Goal: Task Accomplishment & Management: Use online tool/utility

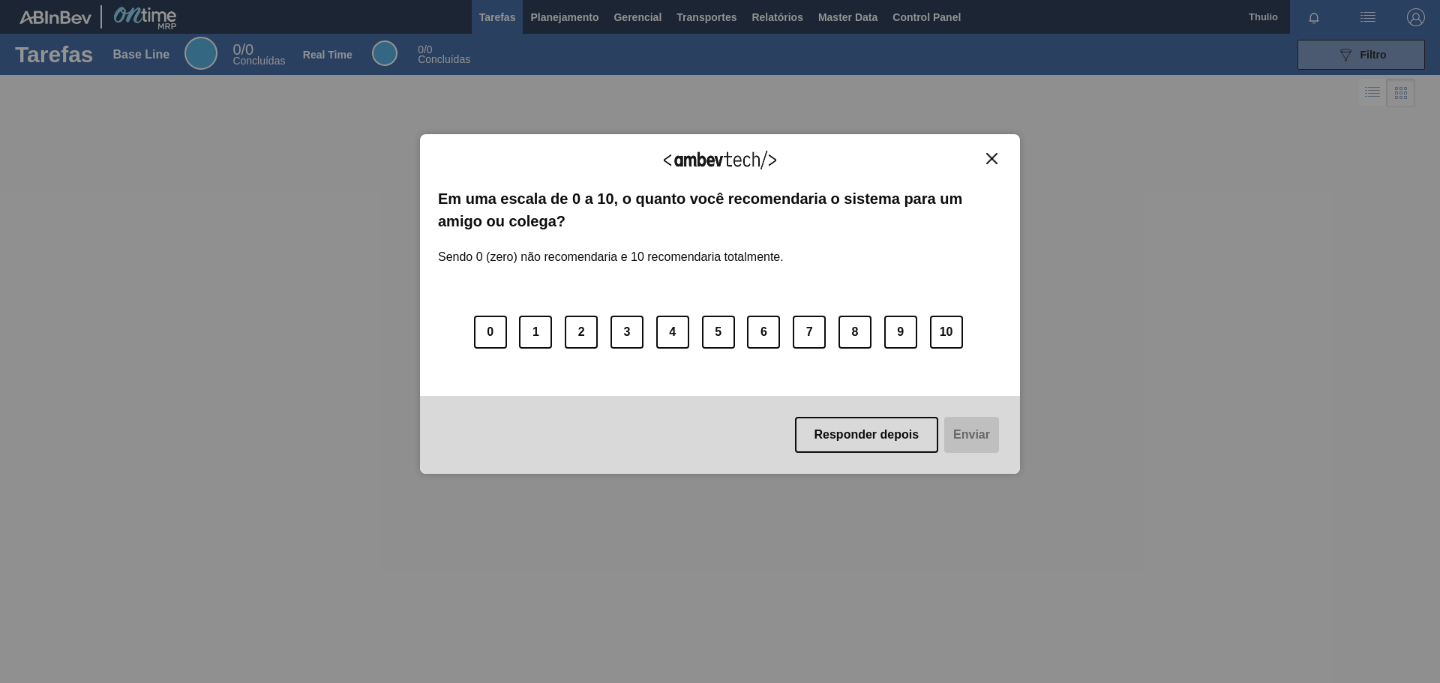
click at [986, 153] on button "Close" at bounding box center [992, 158] width 20 height 13
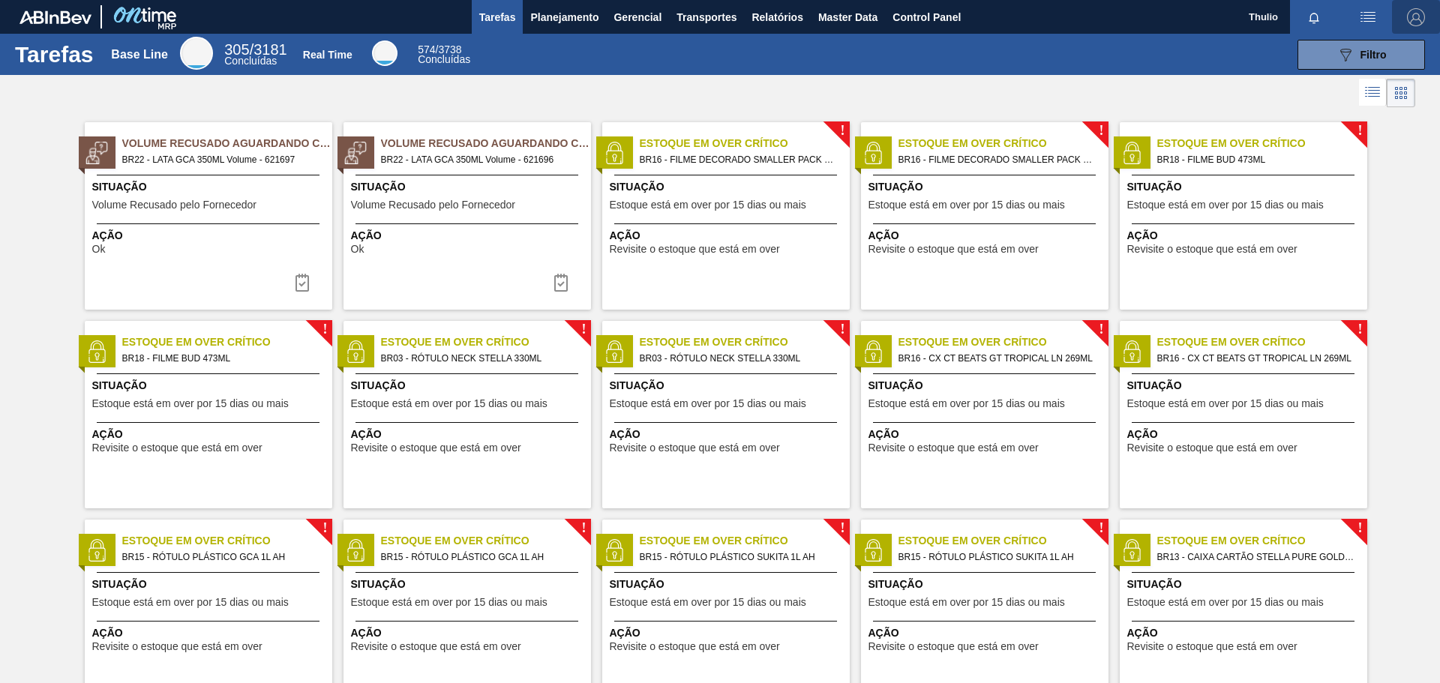
click at [1410, 14] on img "button" at bounding box center [1416, 17] width 18 height 18
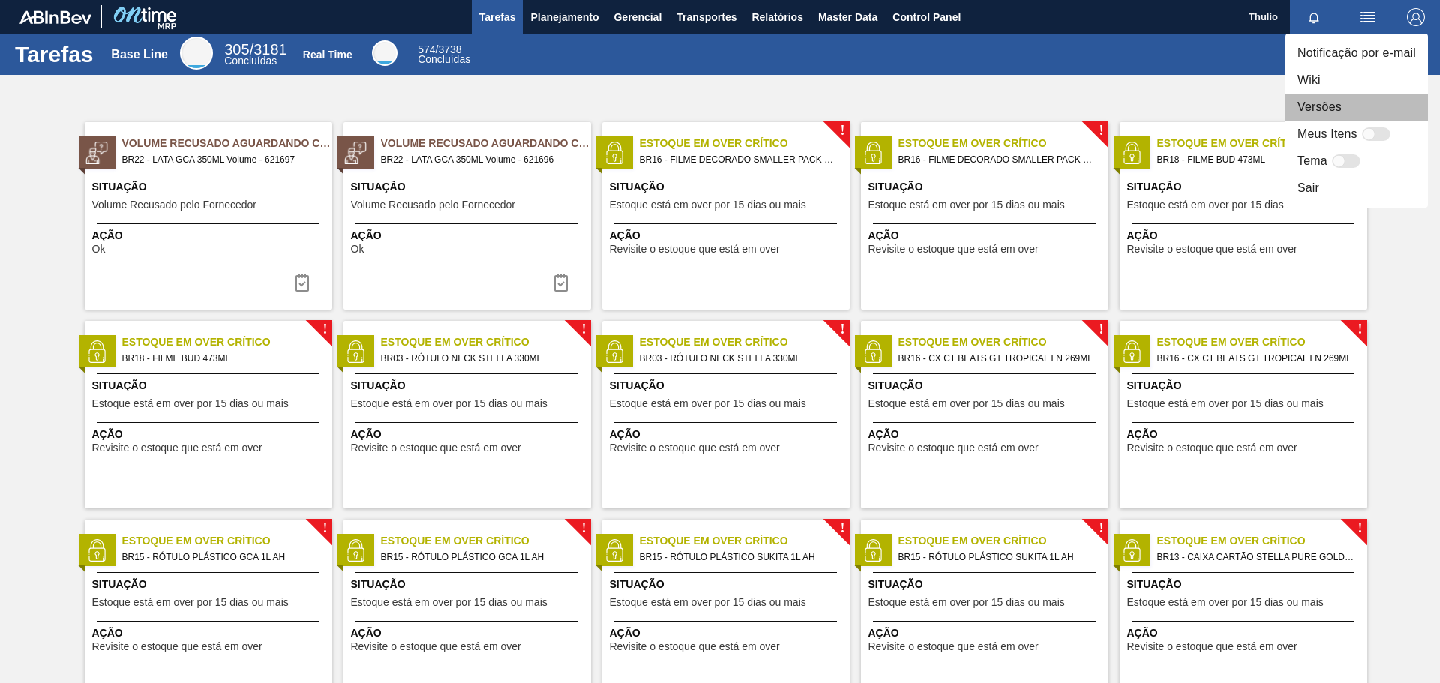
click at [1368, 101] on li "Versões" at bounding box center [1357, 107] width 143 height 27
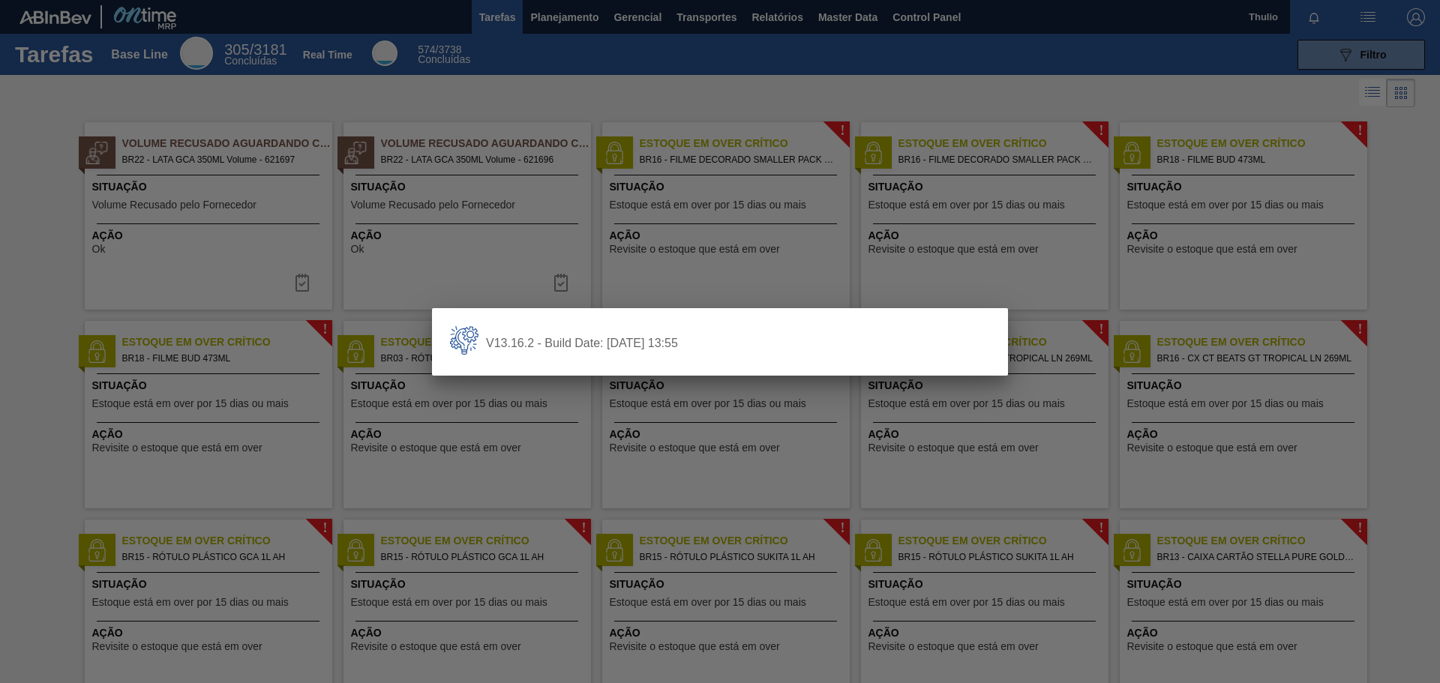
click at [661, 256] on div at bounding box center [720, 341] width 1440 height 683
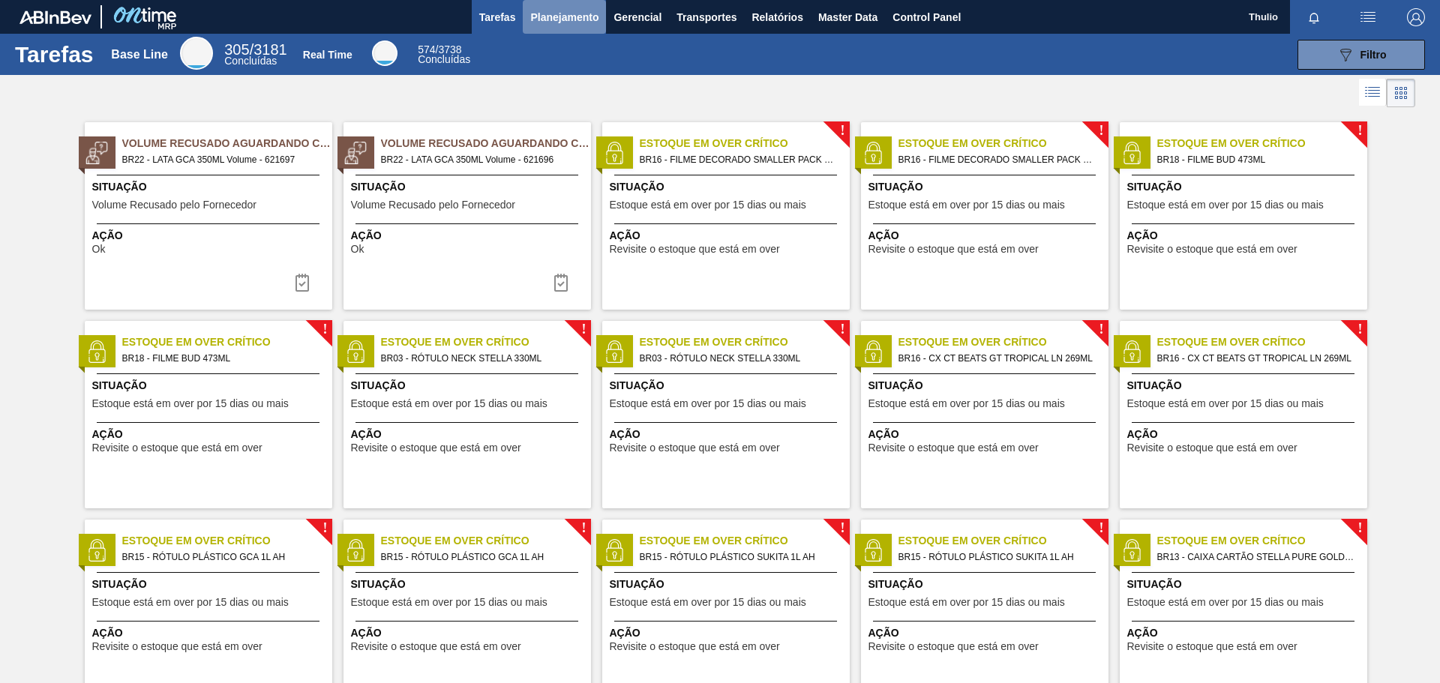
click at [580, 17] on span "Planejamento" at bounding box center [564, 17] width 68 height 18
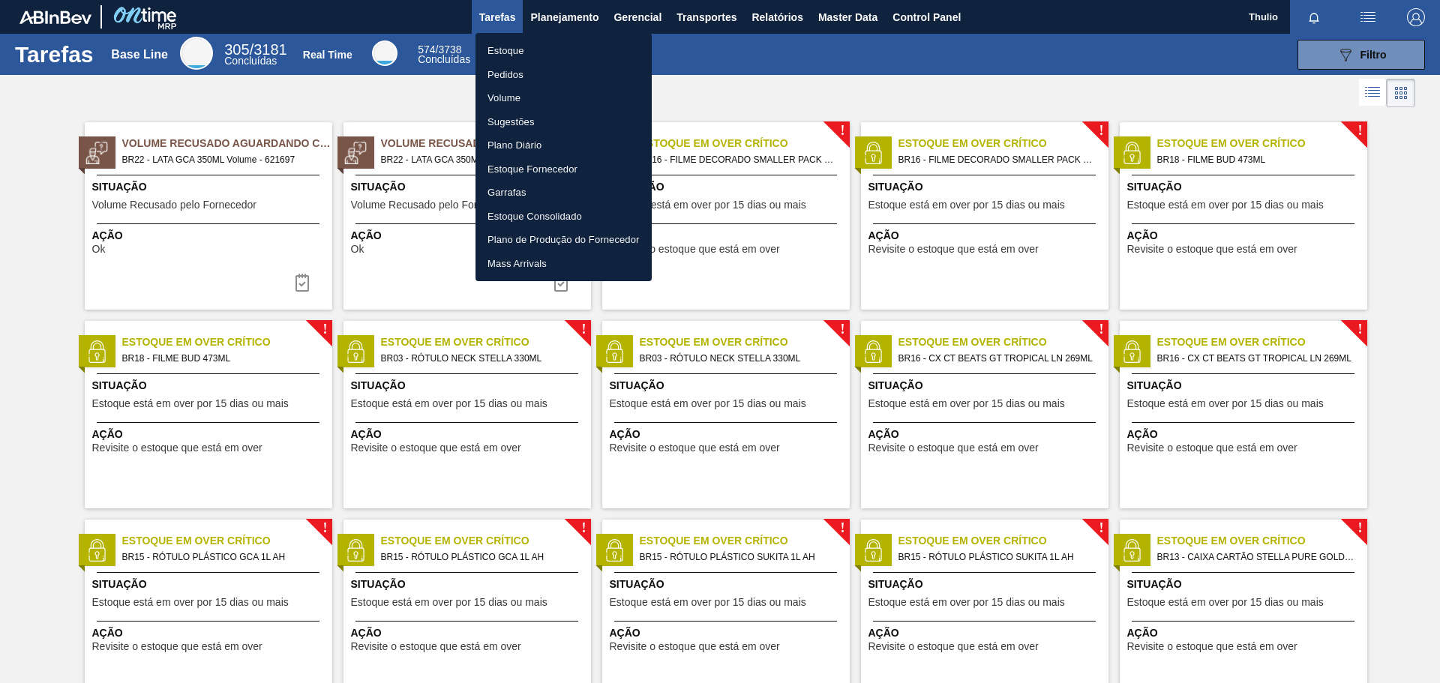
click at [570, 47] on li "Estoque" at bounding box center [564, 51] width 176 height 24
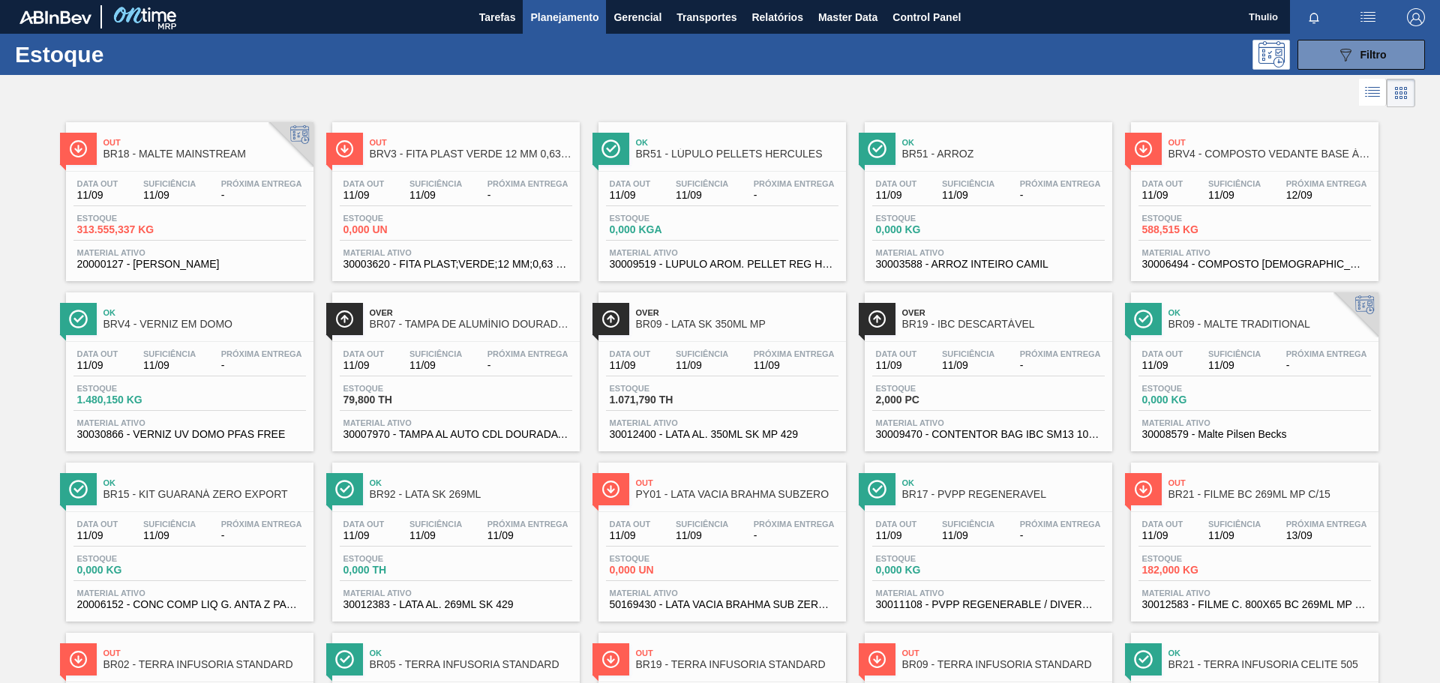
click at [939, 154] on span "BR51 - ARROZ" at bounding box center [1003, 154] width 203 height 11
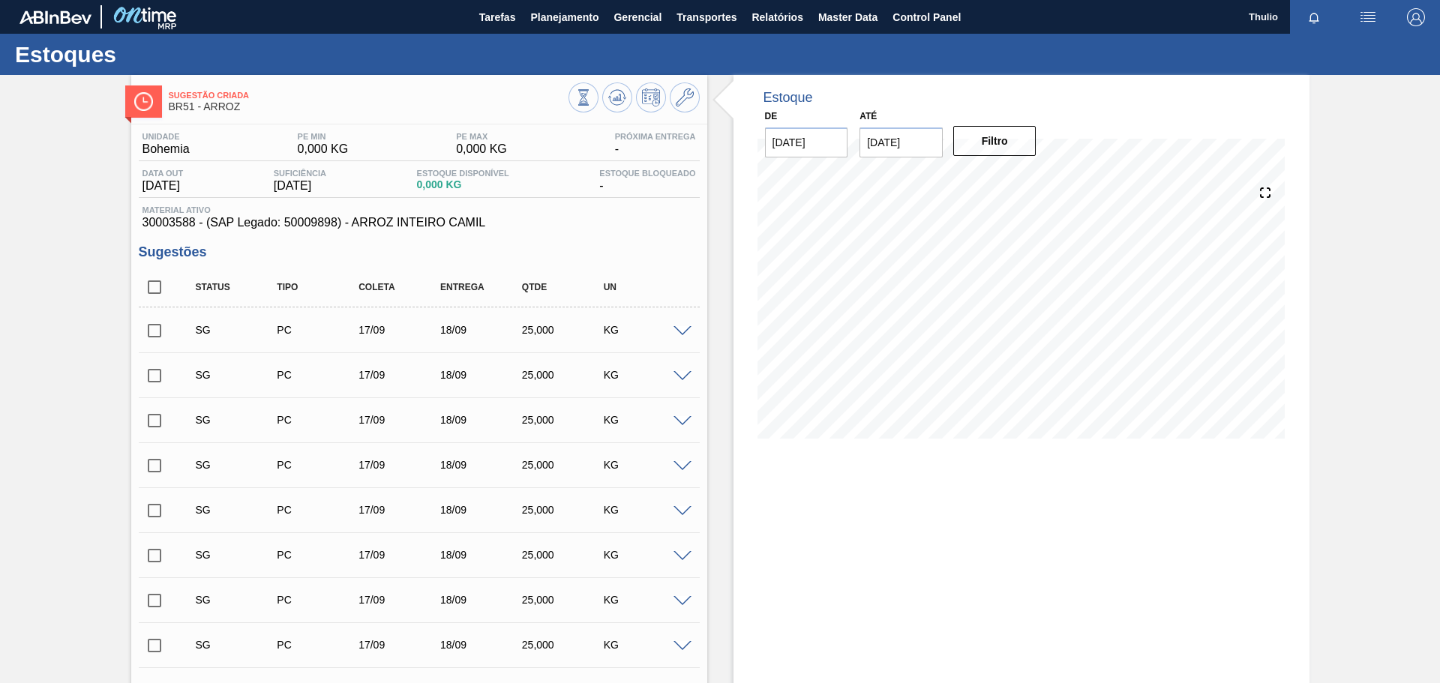
click at [674, 331] on span at bounding box center [683, 331] width 18 height 11
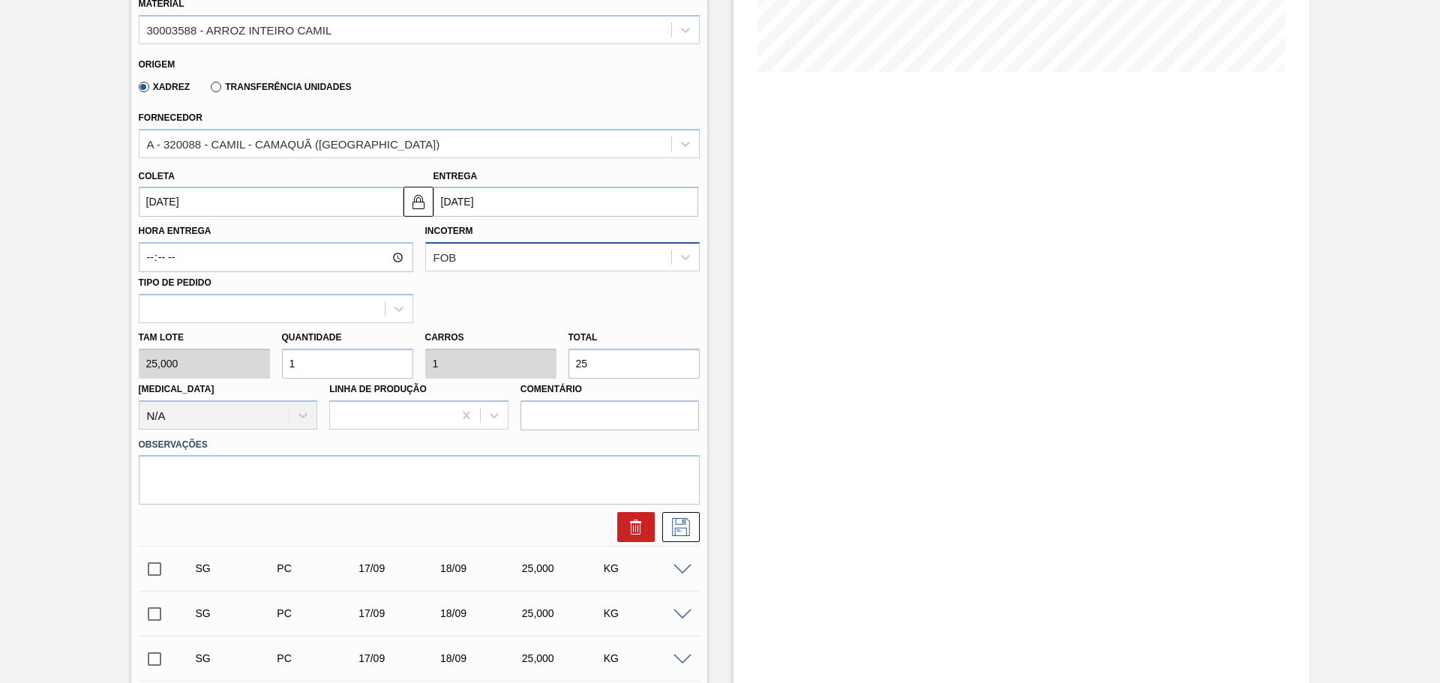
scroll to position [375, 0]
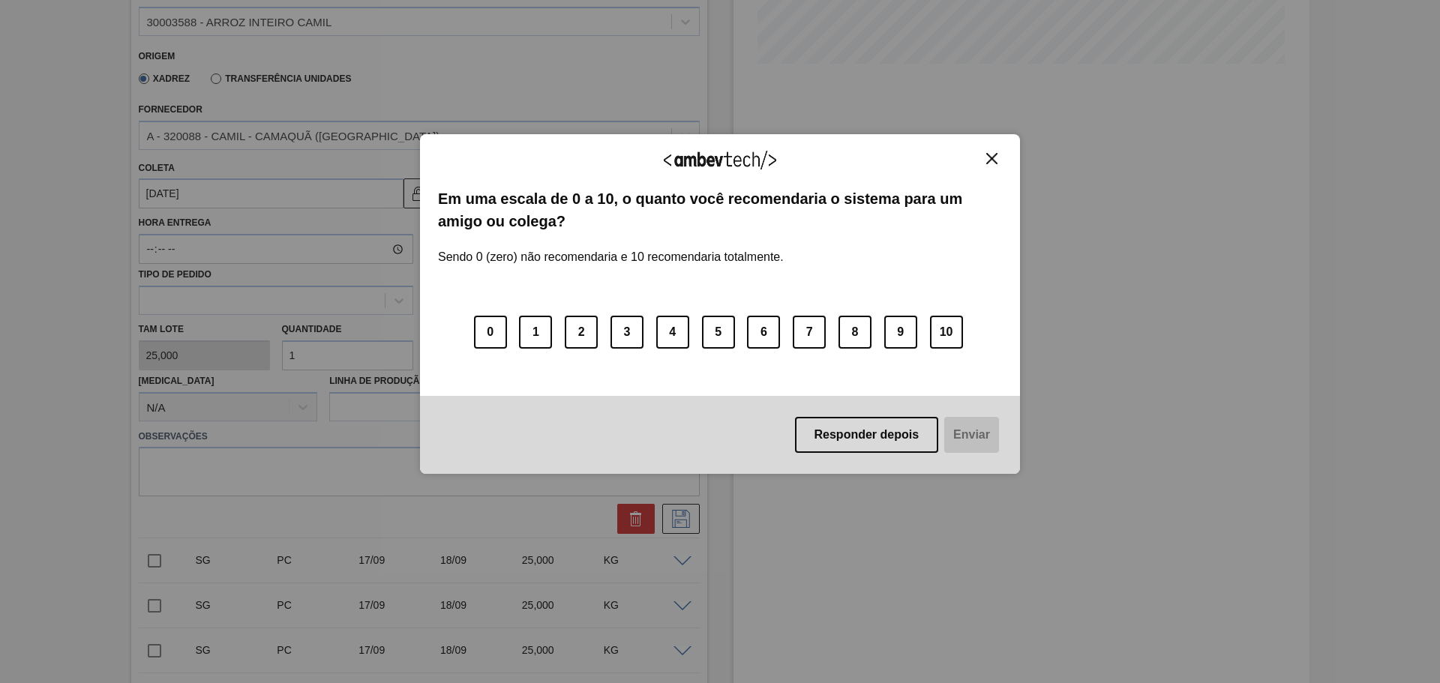
click at [993, 160] on img "Close" at bounding box center [991, 158] width 11 height 11
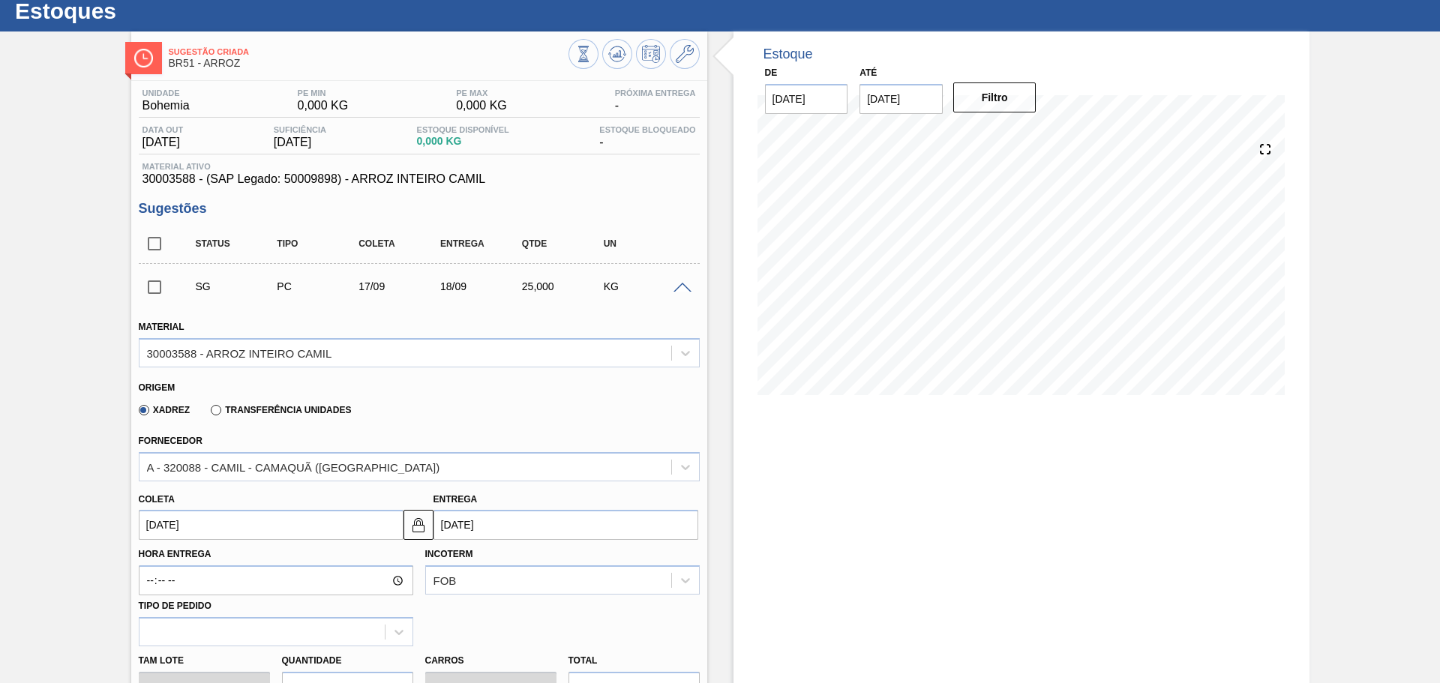
scroll to position [0, 0]
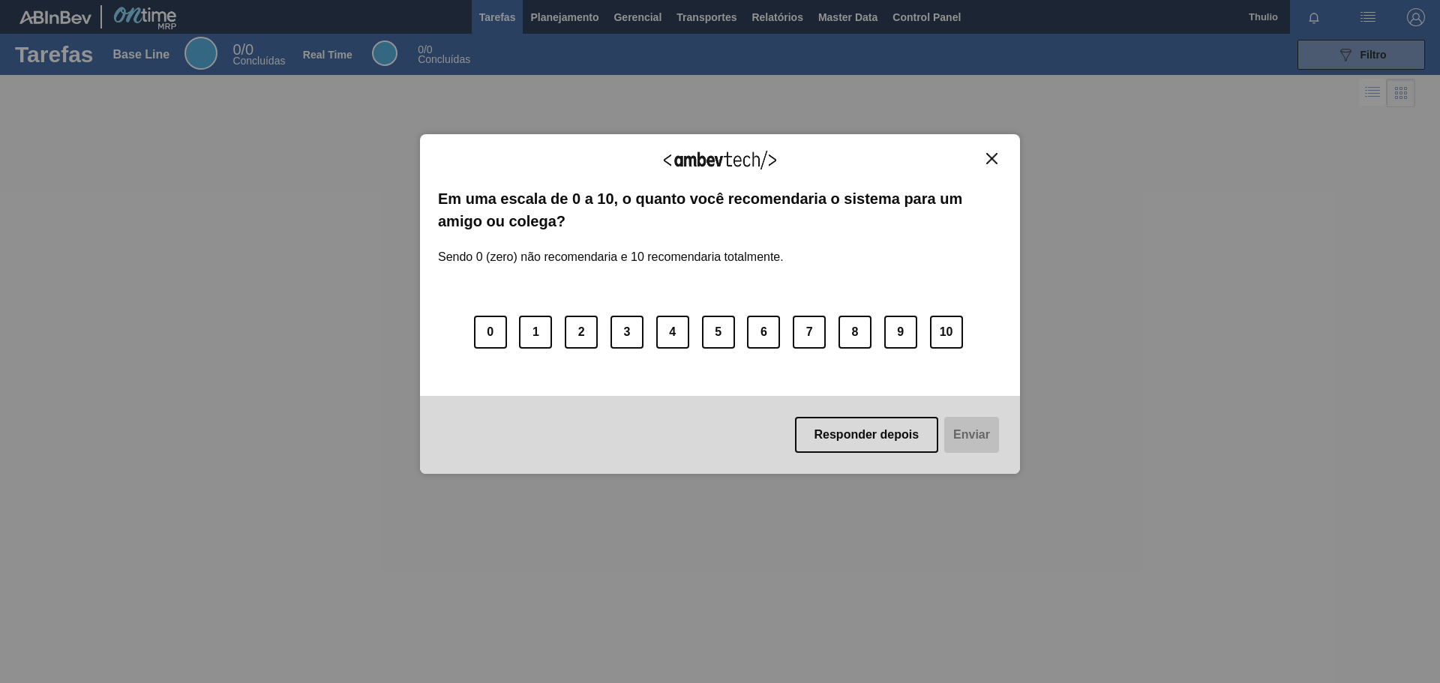
click at [998, 155] on button "Close" at bounding box center [992, 158] width 20 height 13
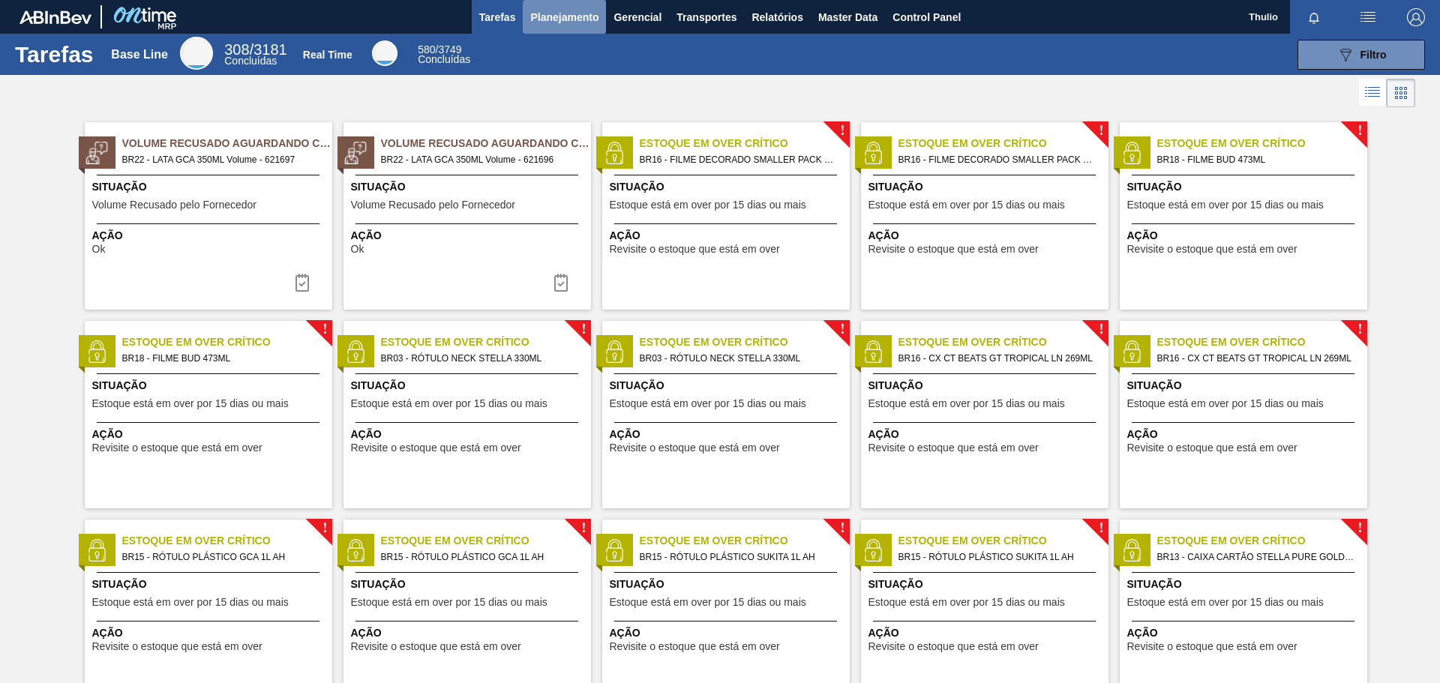
click at [561, 13] on span "Planejamento" at bounding box center [564, 17] width 68 height 18
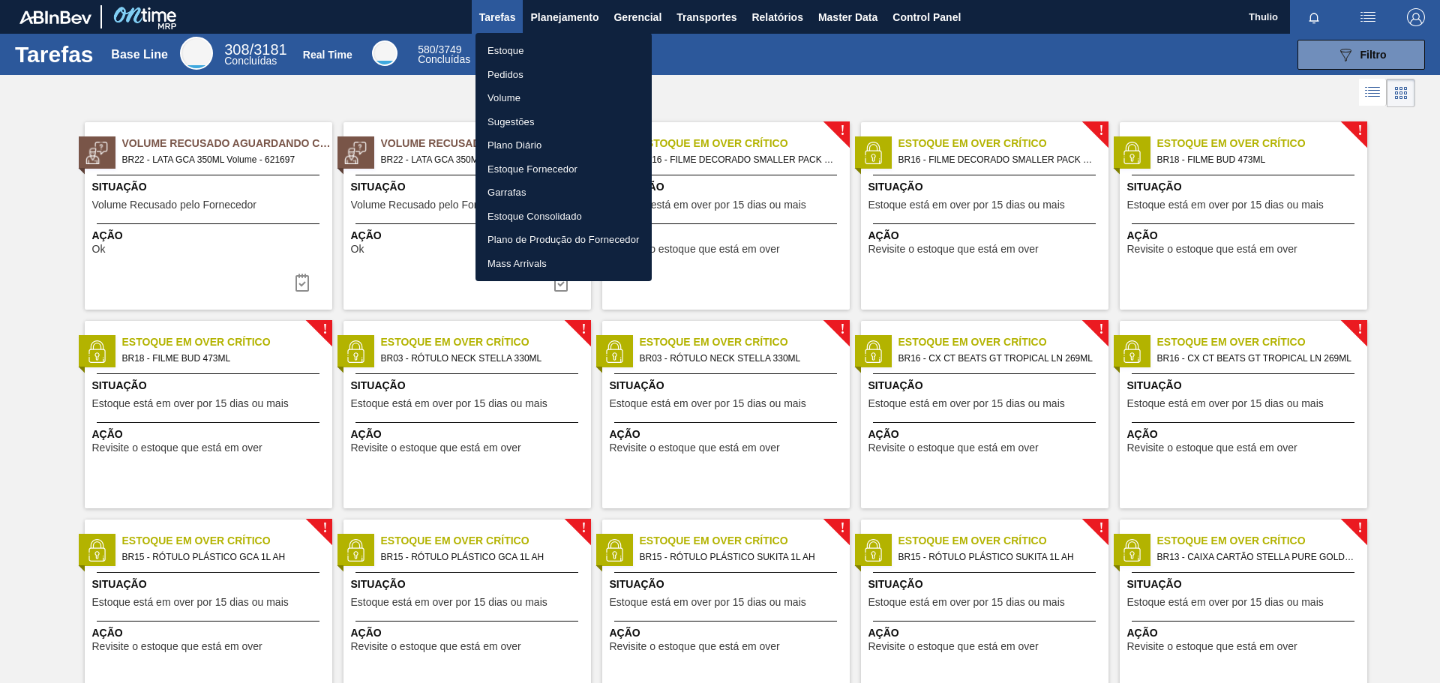
click at [533, 79] on li "Pedidos" at bounding box center [564, 75] width 176 height 24
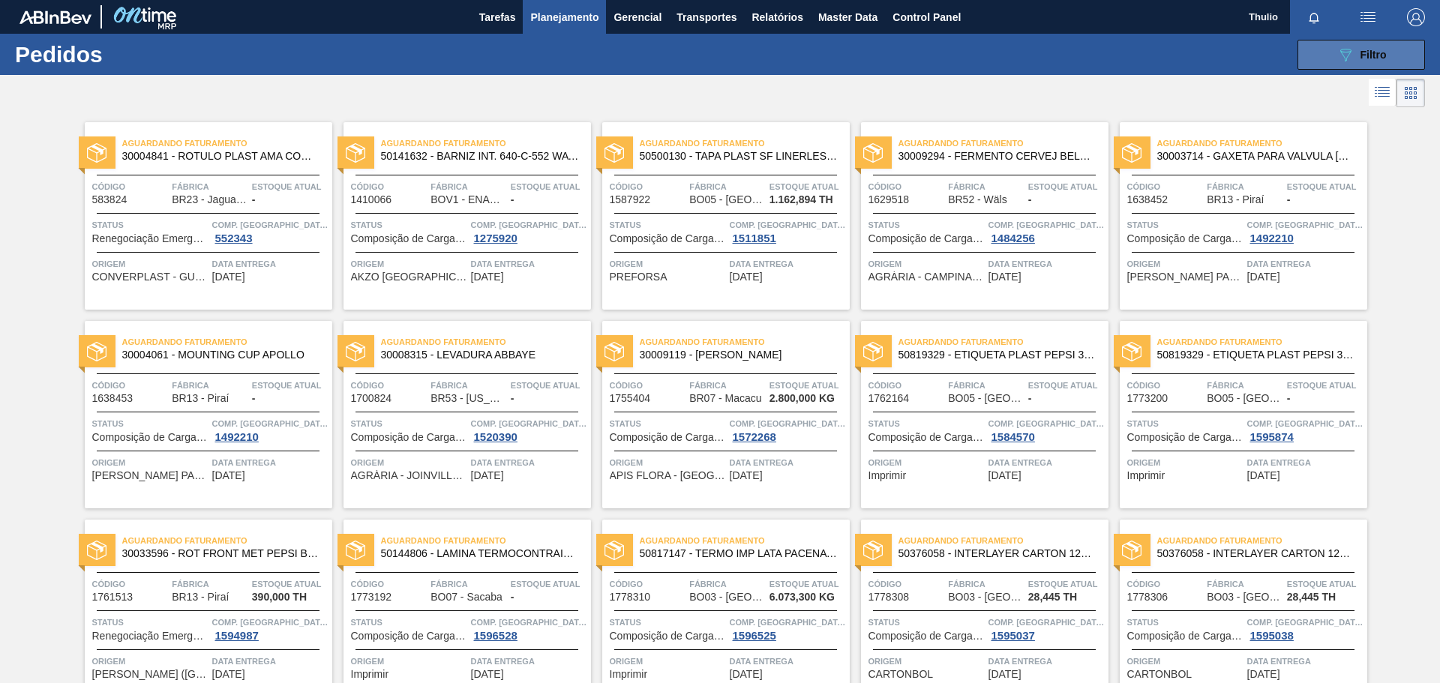
click at [1338, 54] on icon "089F7B8B-B2A5-4AFE-B5C0-19BA573D28AC" at bounding box center [1346, 55] width 18 height 18
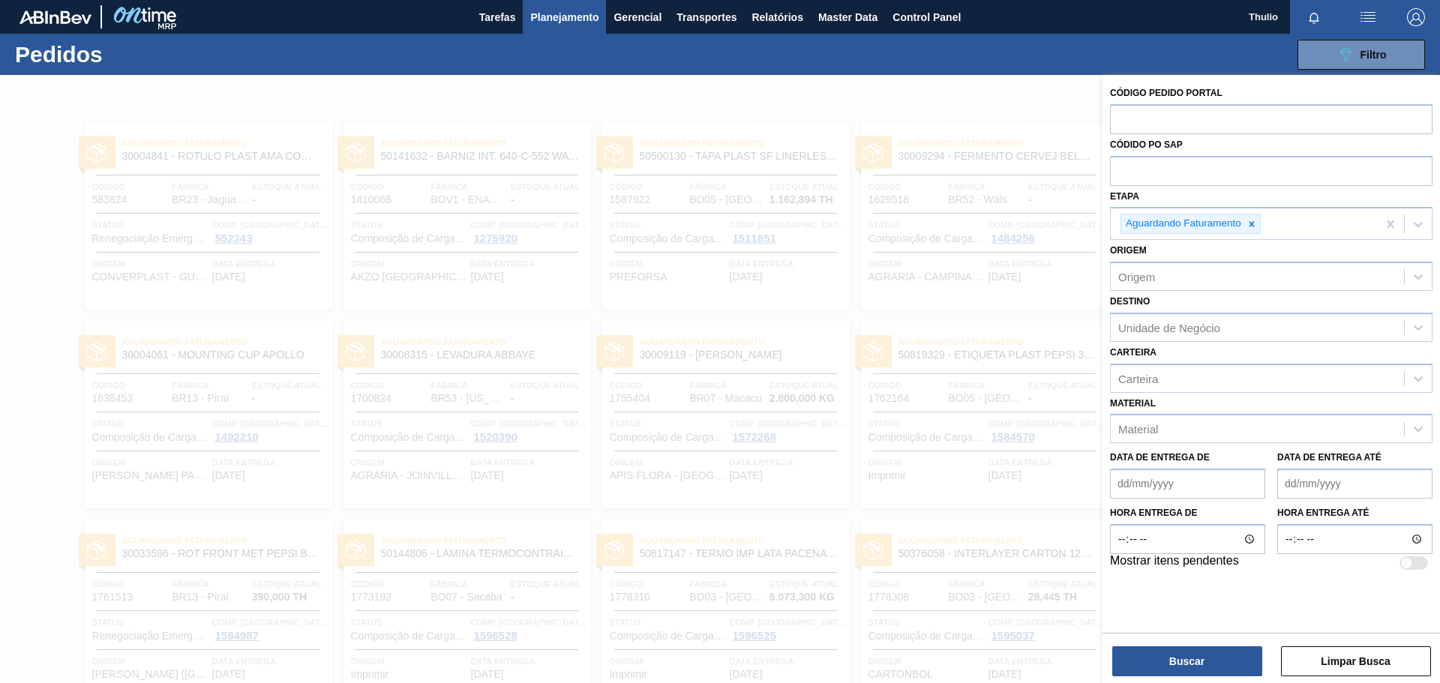
click at [916, 114] on div at bounding box center [720, 416] width 1440 height 683
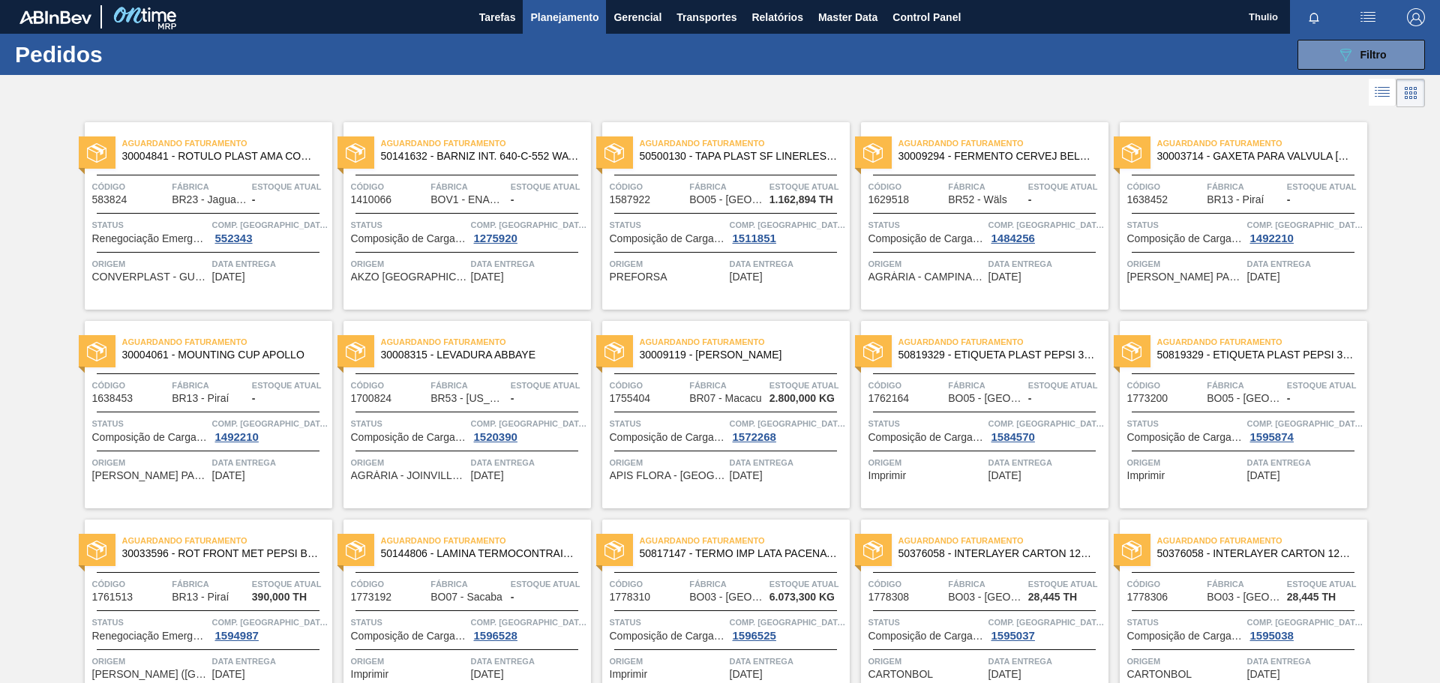
click at [185, 158] on span "30004841 - ROTULO PLAST AMA COM GAS 500ML NS" at bounding box center [221, 156] width 198 height 11
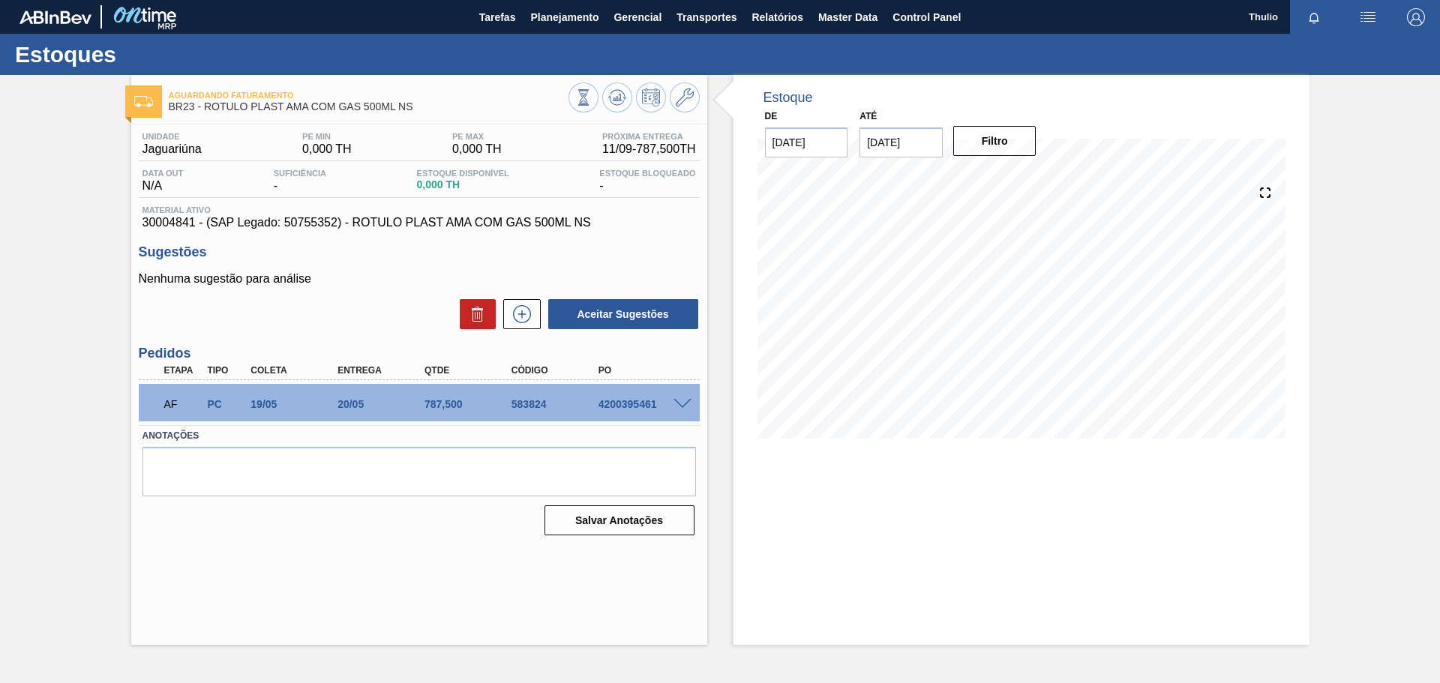
click at [686, 399] on span at bounding box center [683, 404] width 18 height 11
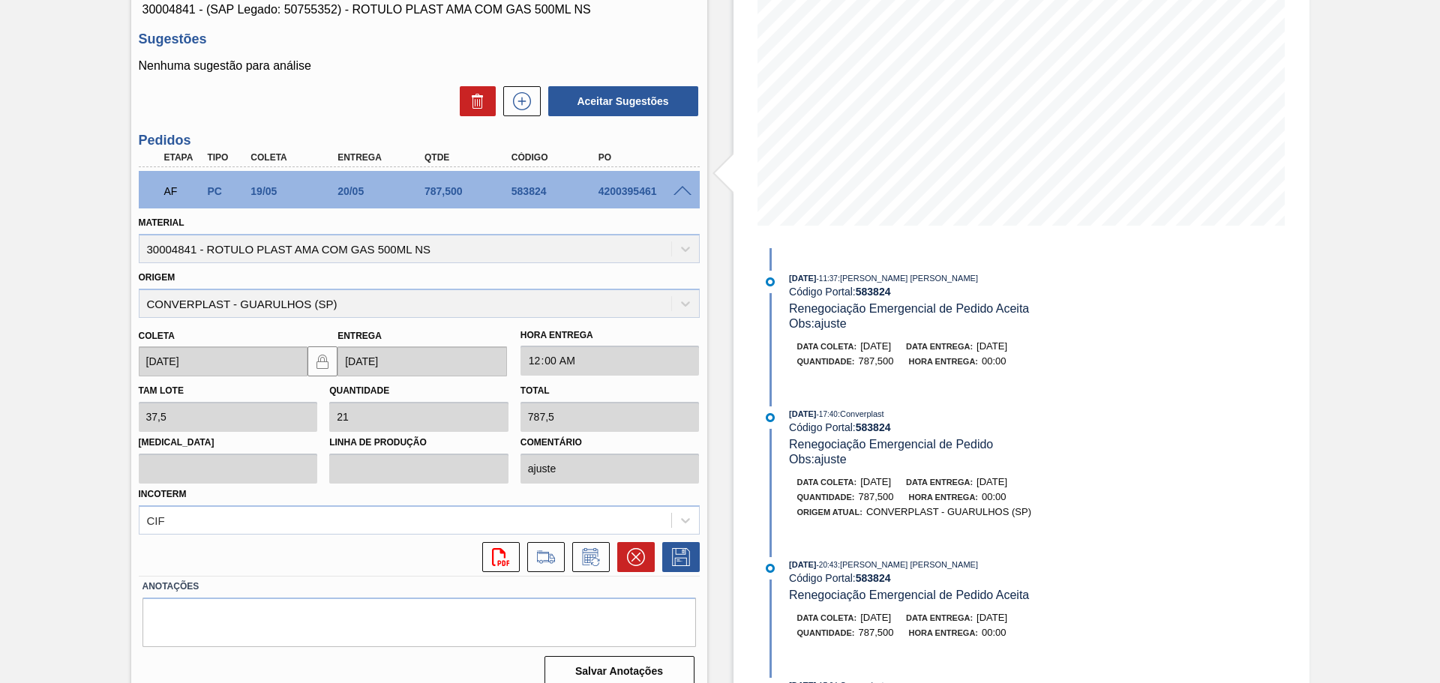
scroll to position [229, 0]
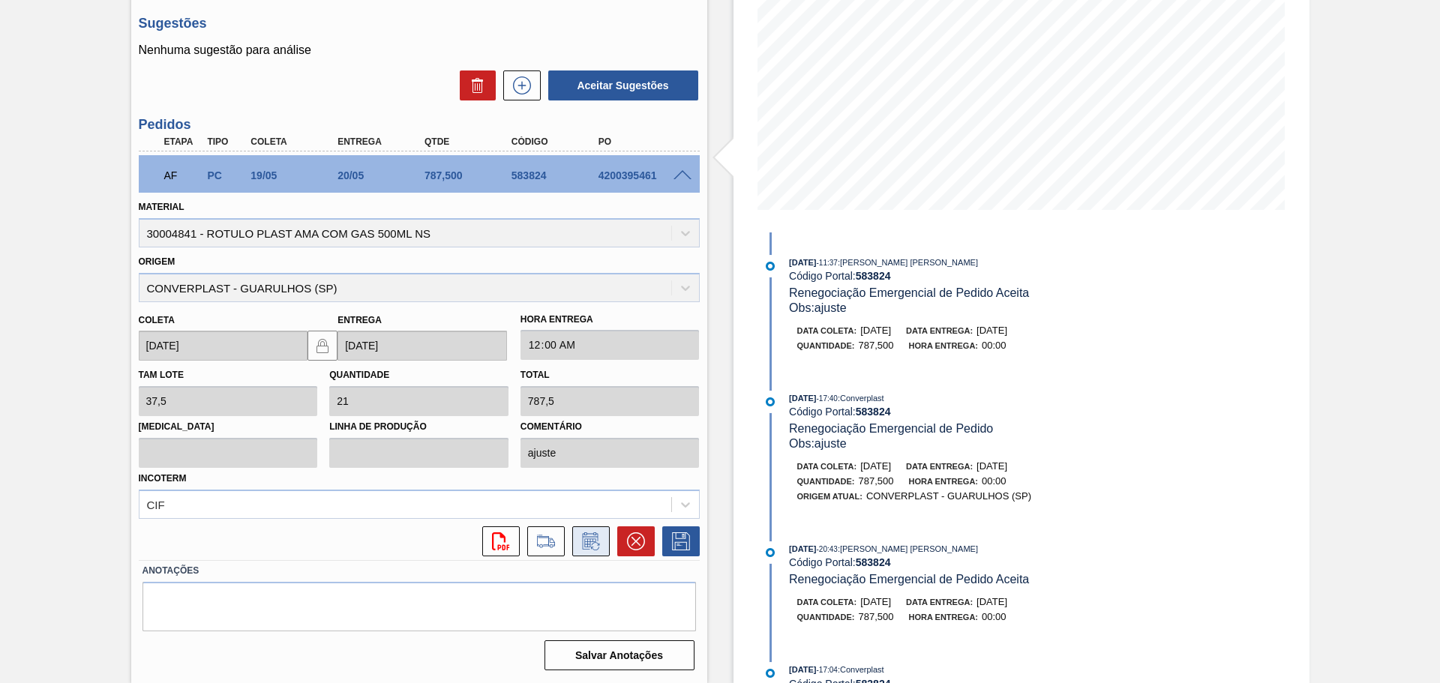
click at [591, 545] on icon at bounding box center [595, 546] width 8 height 8
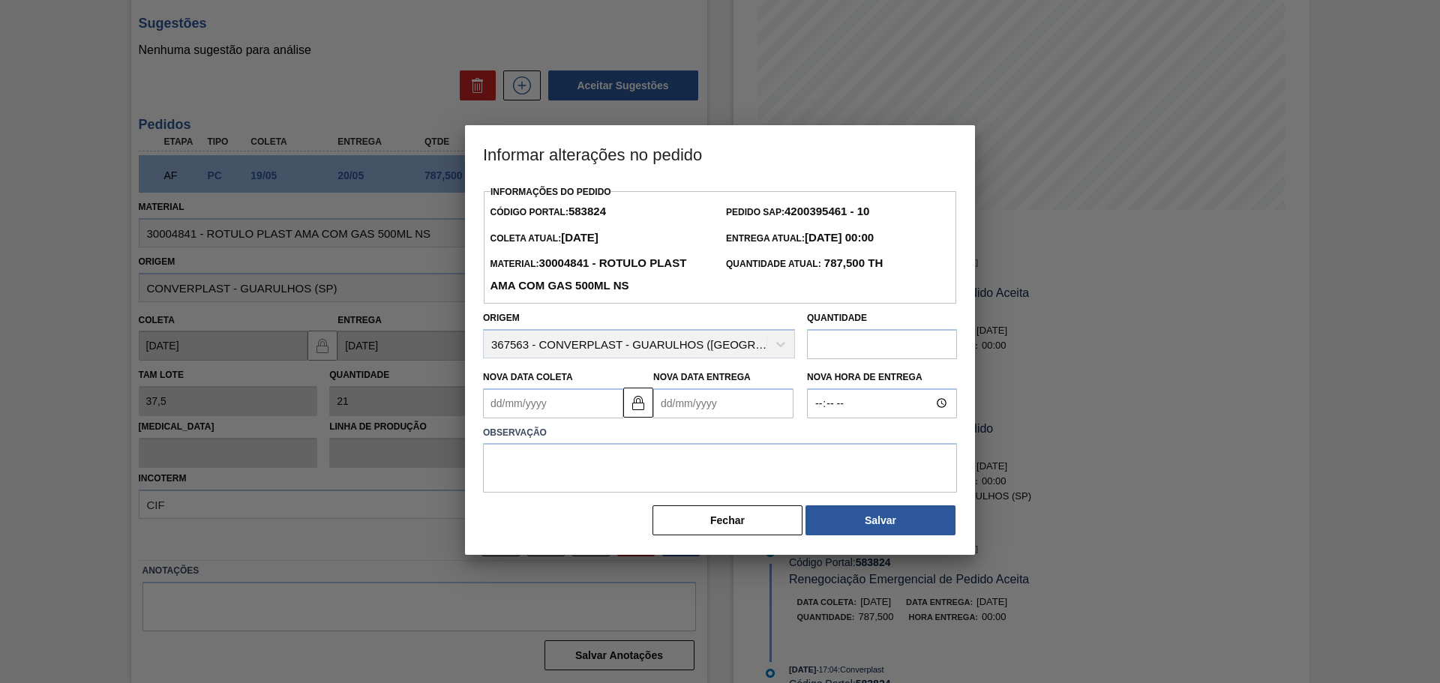
click at [847, 349] on input "text" at bounding box center [882, 344] width 150 height 30
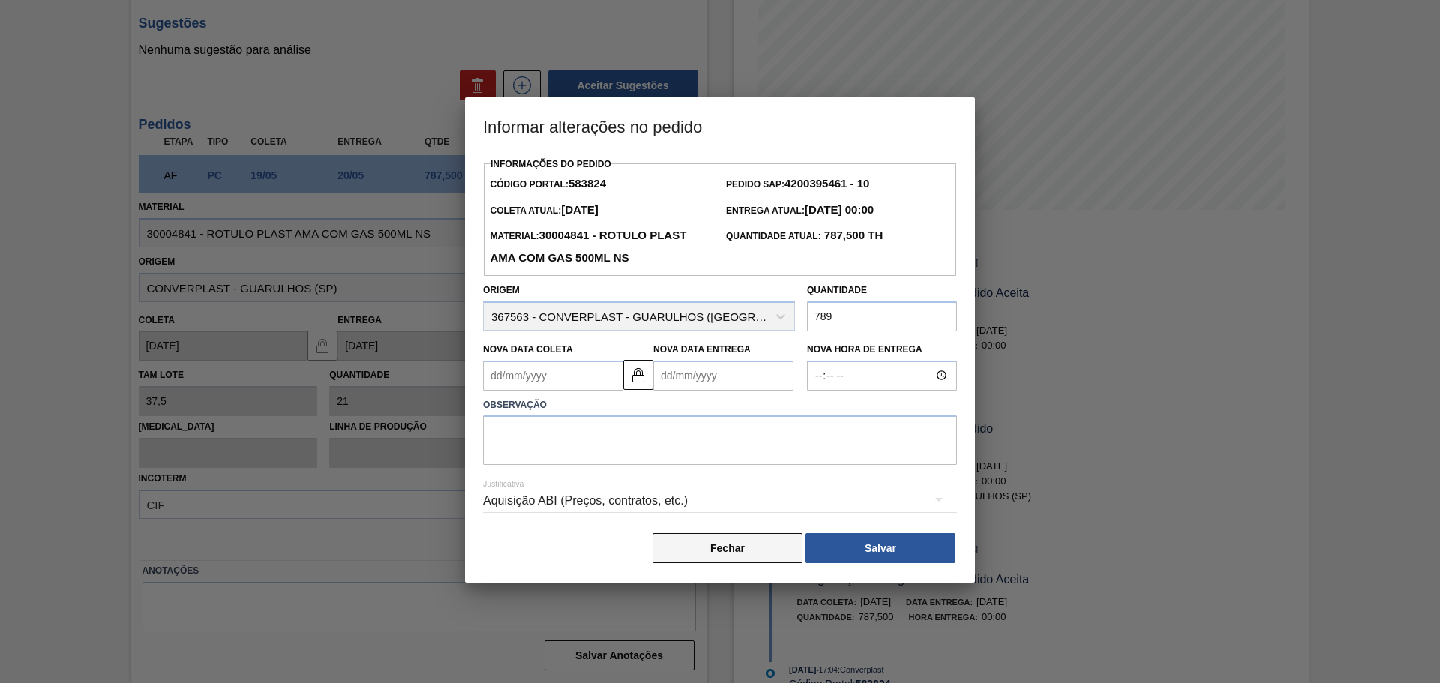
type input "789"
click at [686, 556] on button "Fechar" at bounding box center [728, 548] width 150 height 30
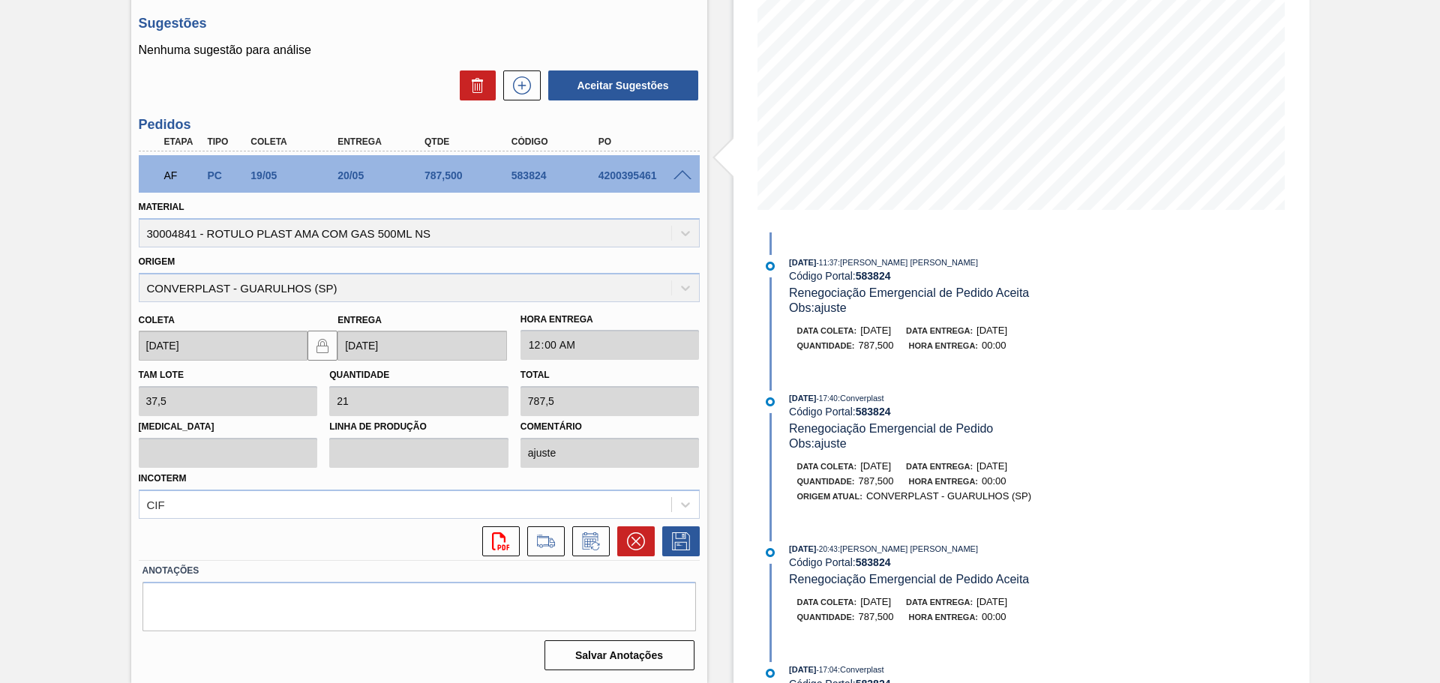
scroll to position [79, 0]
